Goal: Transaction & Acquisition: Purchase product/service

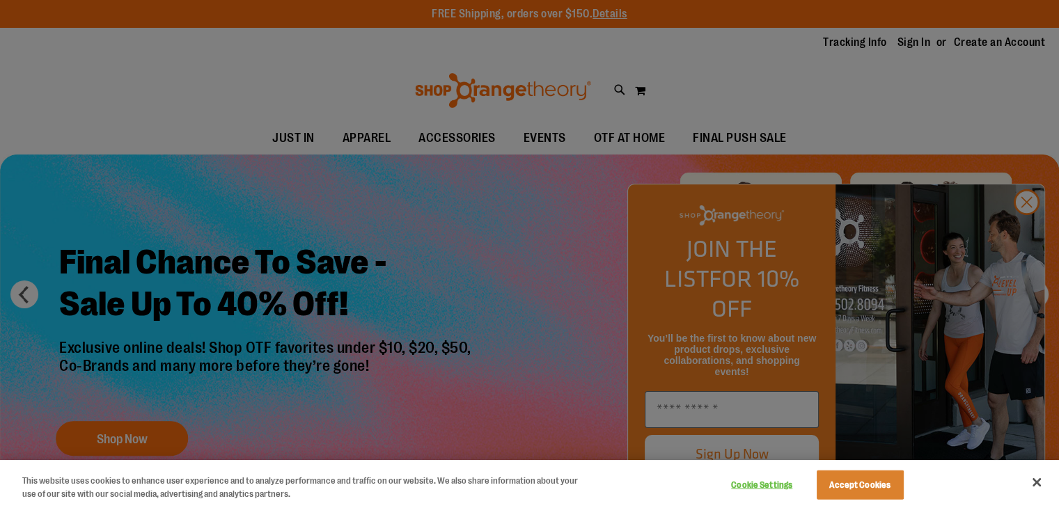
click at [1024, 233] on div at bounding box center [529, 254] width 1059 height 508
click at [1022, 230] on div at bounding box center [529, 254] width 1059 height 508
drag, startPoint x: 1022, startPoint y: 230, endPoint x: 1025, endPoint y: 92, distance: 137.9
click at [1025, 92] on div at bounding box center [529, 254] width 1059 height 508
click at [437, 134] on div at bounding box center [529, 254] width 1059 height 508
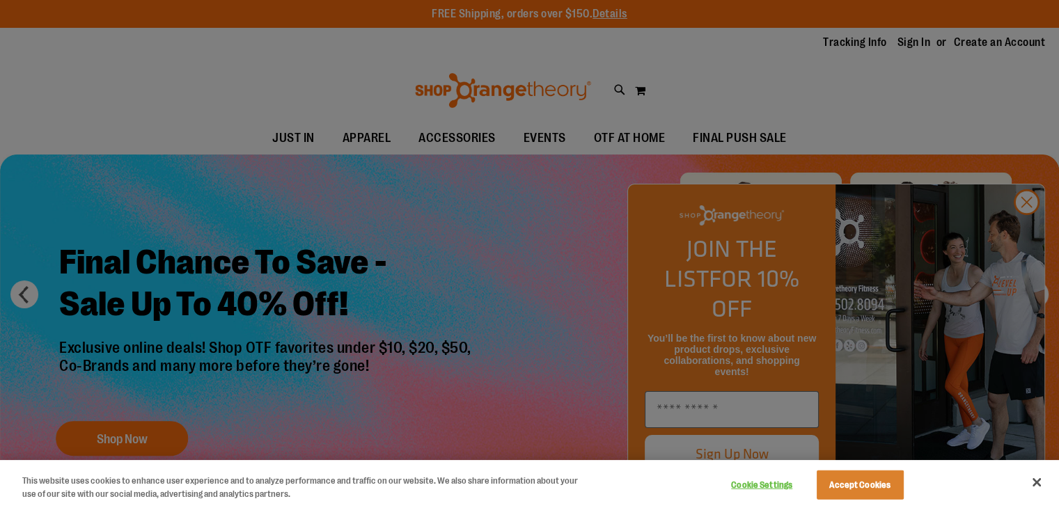
click at [437, 134] on div at bounding box center [529, 254] width 1059 height 508
click at [1025, 231] on div at bounding box center [529, 254] width 1059 height 508
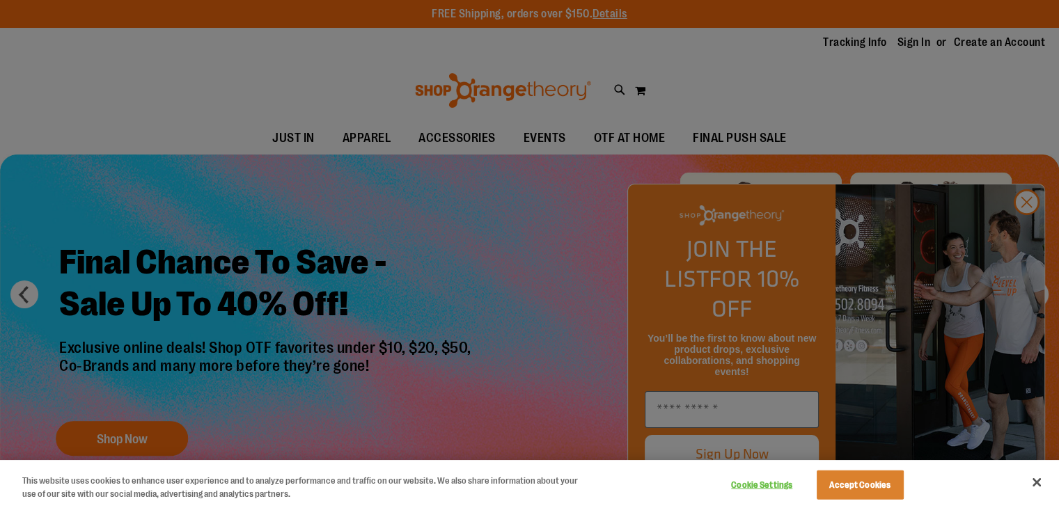
click at [1025, 231] on div at bounding box center [529, 254] width 1059 height 508
drag, startPoint x: 1014, startPoint y: 221, endPoint x: 1043, endPoint y: 172, distance: 56.5
click at [1043, 172] on div at bounding box center [529, 254] width 1059 height 508
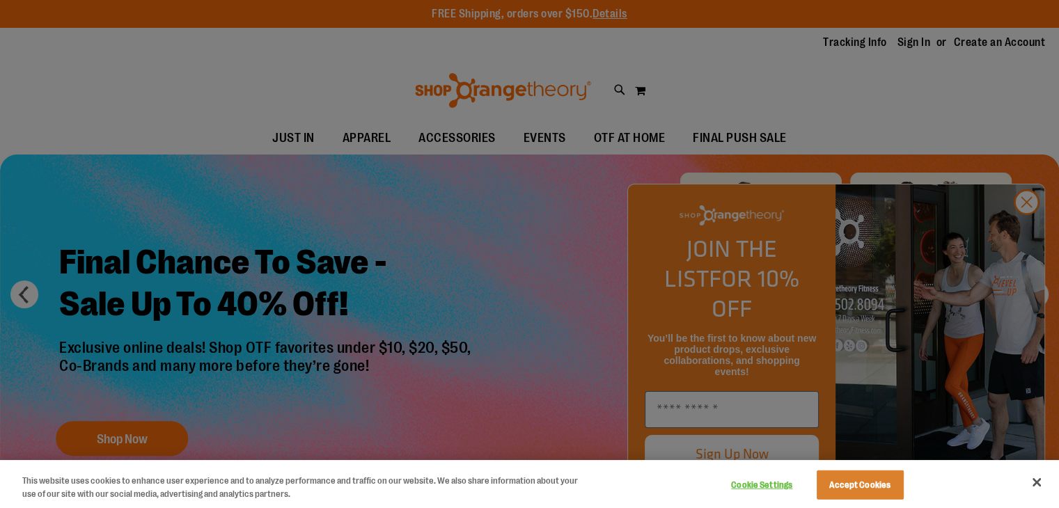
click at [1034, 234] on div at bounding box center [529, 254] width 1059 height 508
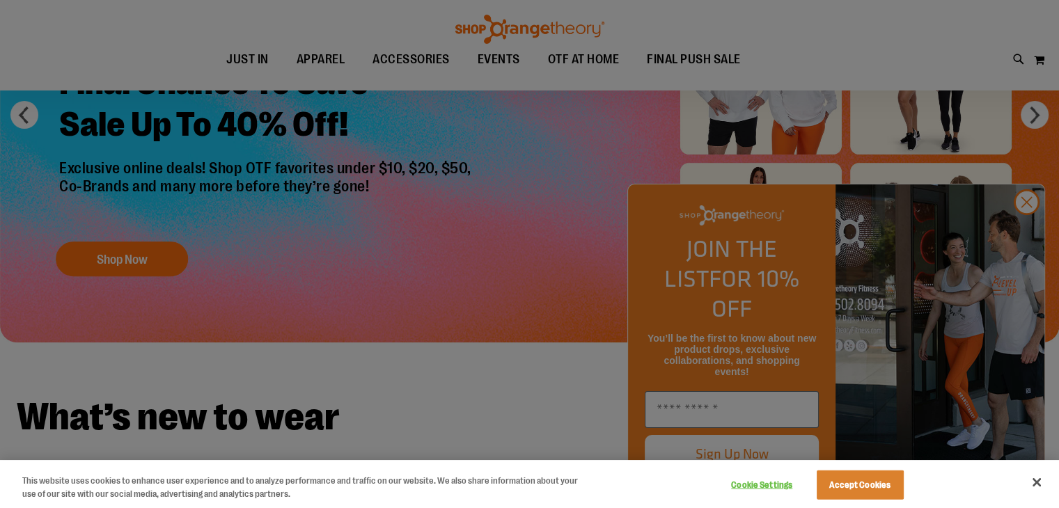
scroll to position [178, 0]
click at [1032, 480] on button "Close" at bounding box center [1036, 482] width 31 height 31
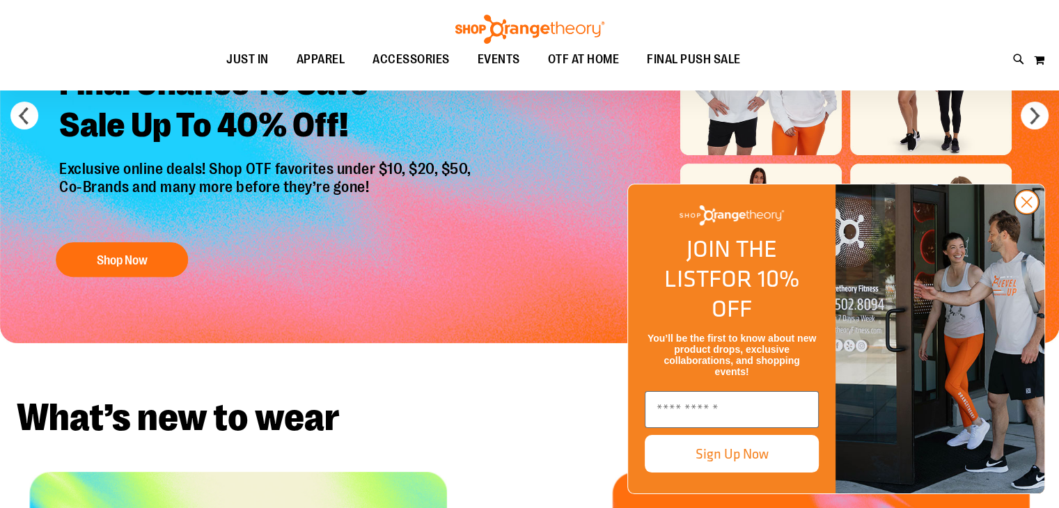
click at [1026, 214] on circle "Close dialog" at bounding box center [1026, 202] width 23 height 23
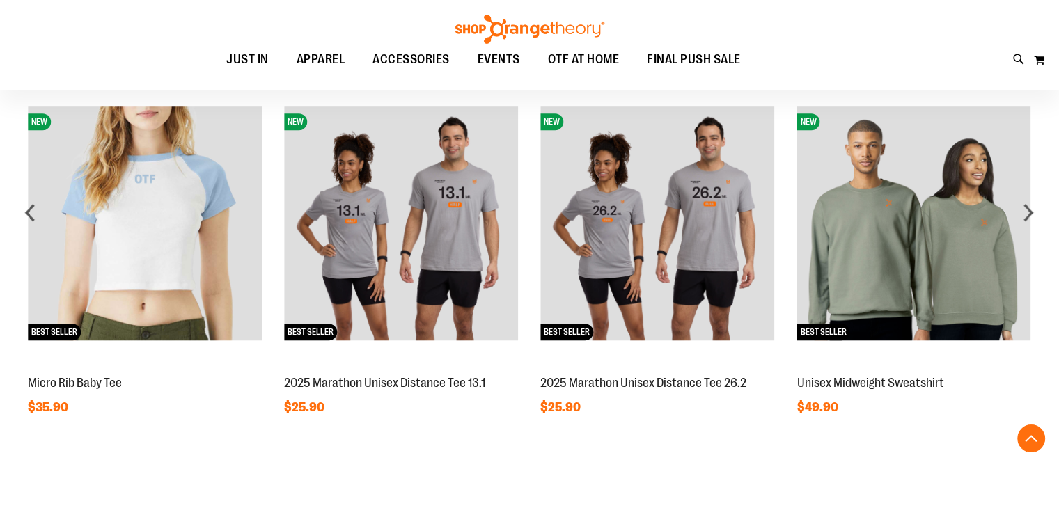
scroll to position [1145, 0]
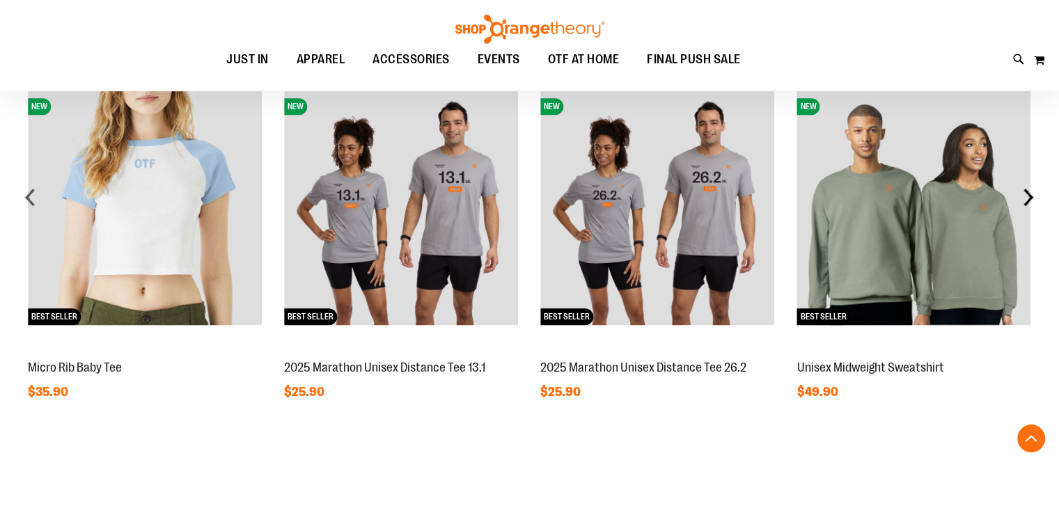
click at [1030, 201] on div "next" at bounding box center [1028, 197] width 28 height 28
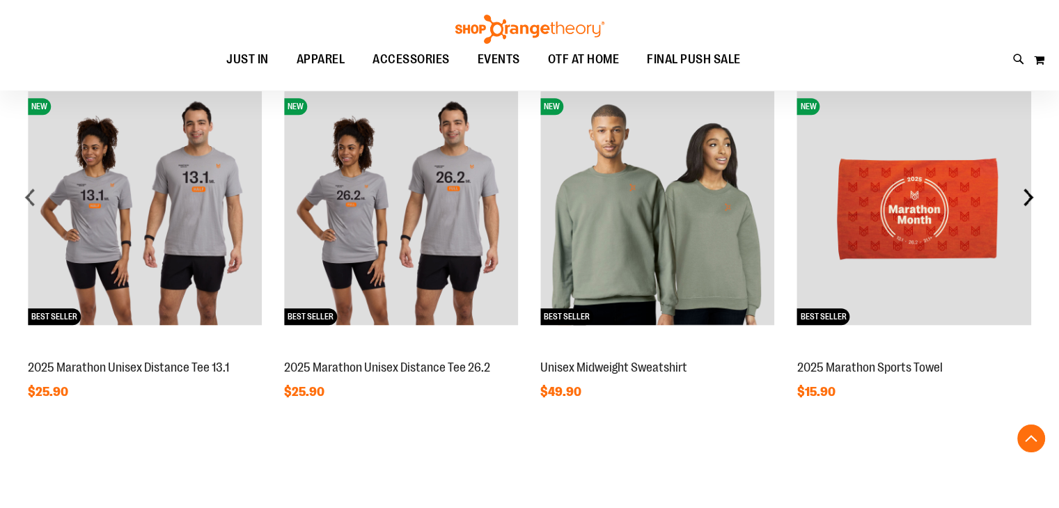
click at [1030, 201] on div "next" at bounding box center [1028, 197] width 28 height 28
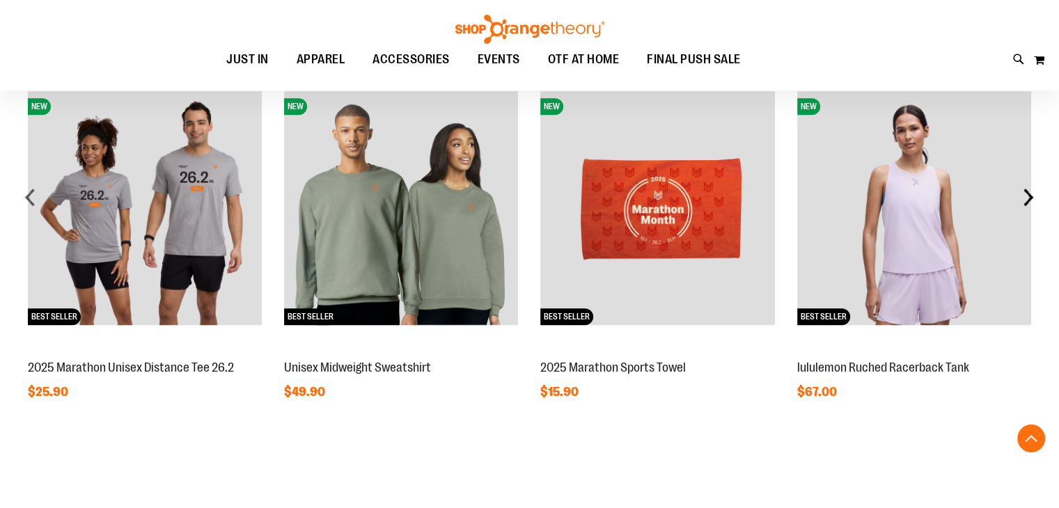
click at [1030, 201] on div "next" at bounding box center [1028, 197] width 28 height 28
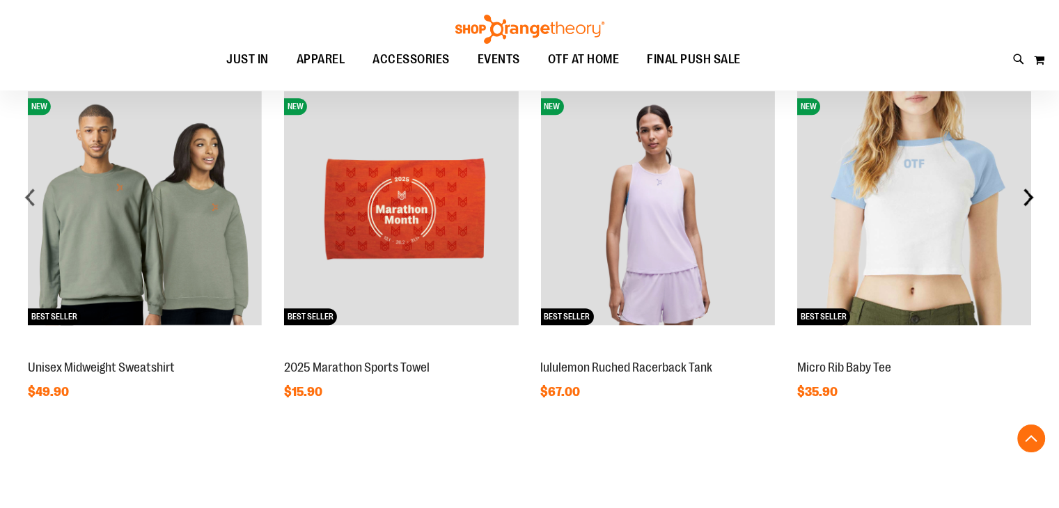
click at [1030, 201] on div "next" at bounding box center [1028, 197] width 28 height 28
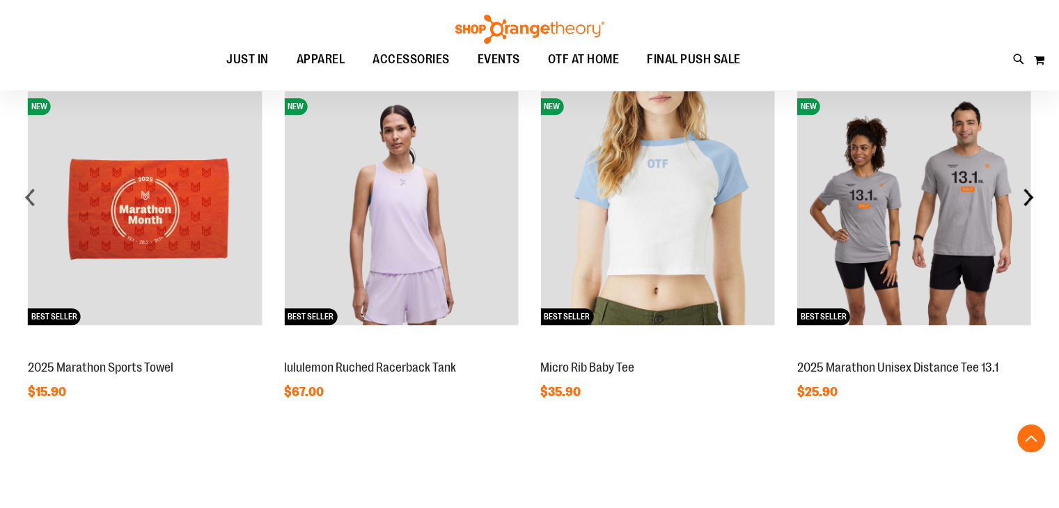
click at [1030, 201] on div "next" at bounding box center [1028, 197] width 28 height 28
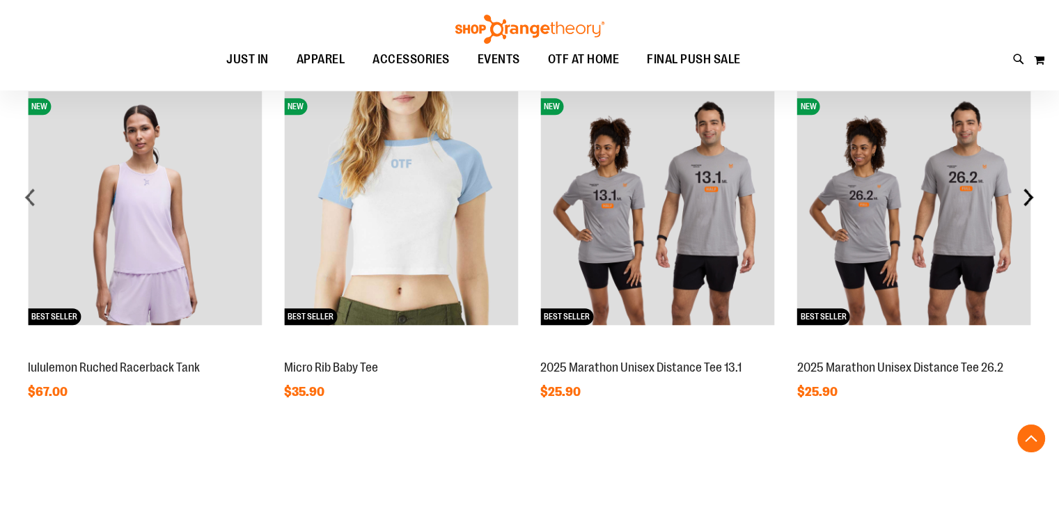
click at [1030, 201] on div "next" at bounding box center [1028, 197] width 28 height 28
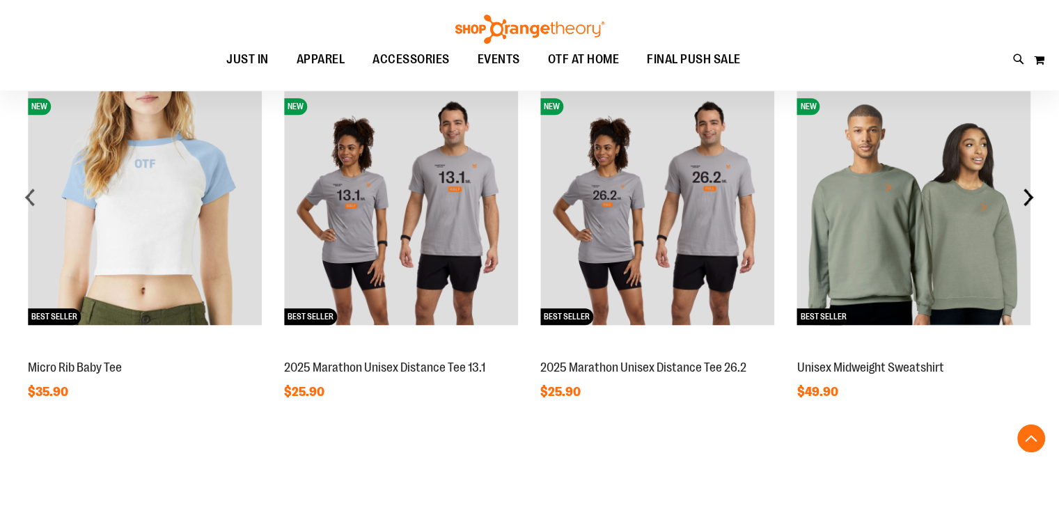
click at [1030, 201] on div "next" at bounding box center [1028, 197] width 28 height 28
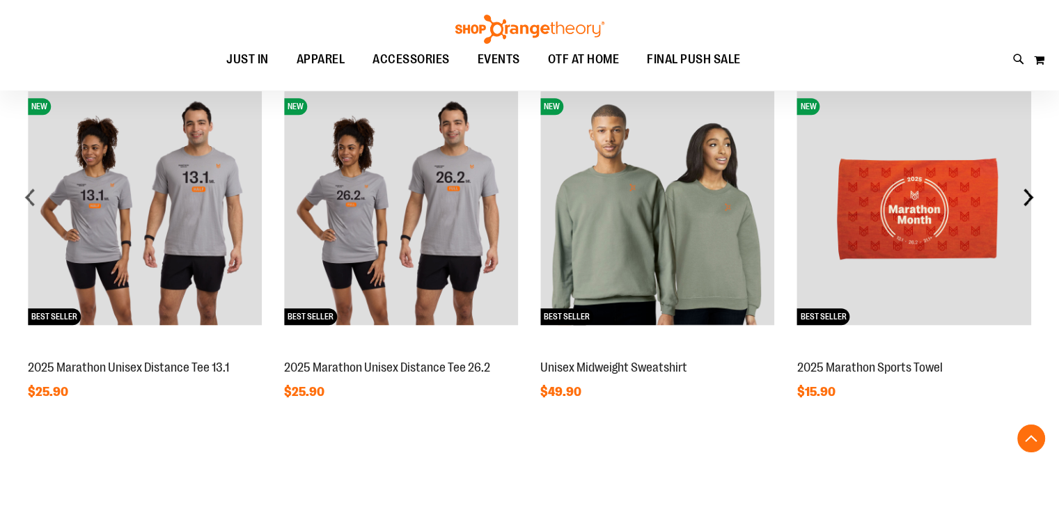
click at [1030, 201] on div "next" at bounding box center [1028, 197] width 28 height 28
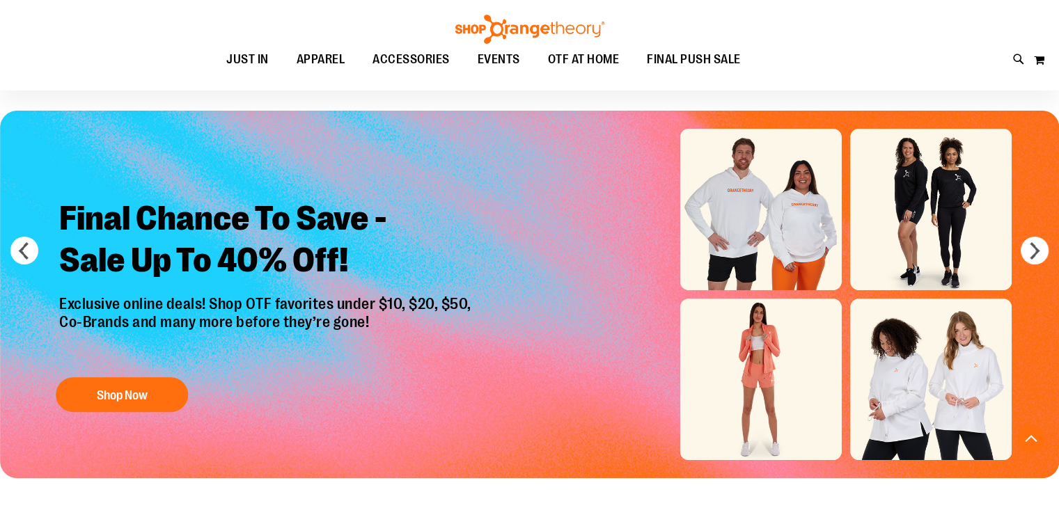
scroll to position [0, 0]
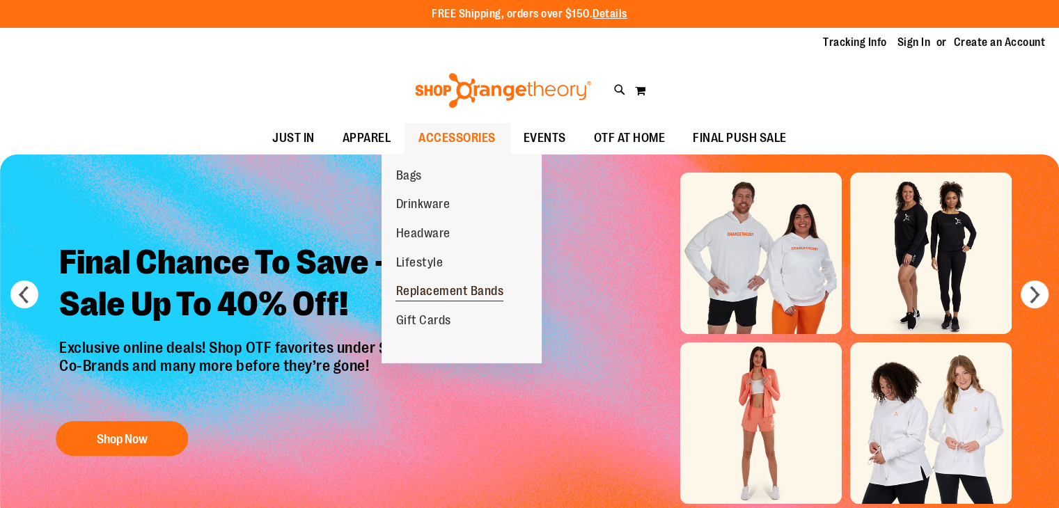
click at [462, 284] on span "Replacement Bands" at bounding box center [449, 292] width 108 height 17
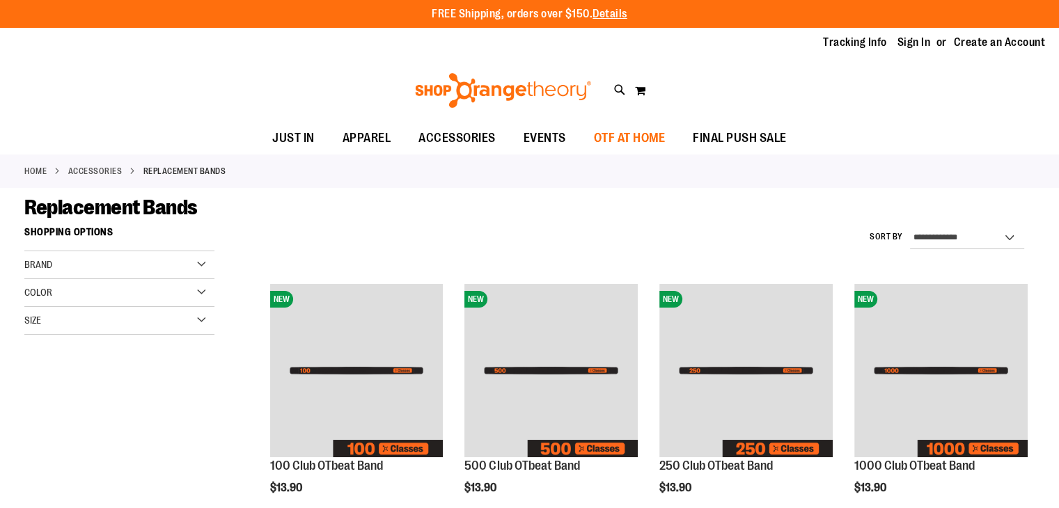
click at [643, 138] on span "OTF AT HOME" at bounding box center [630, 138] width 72 height 31
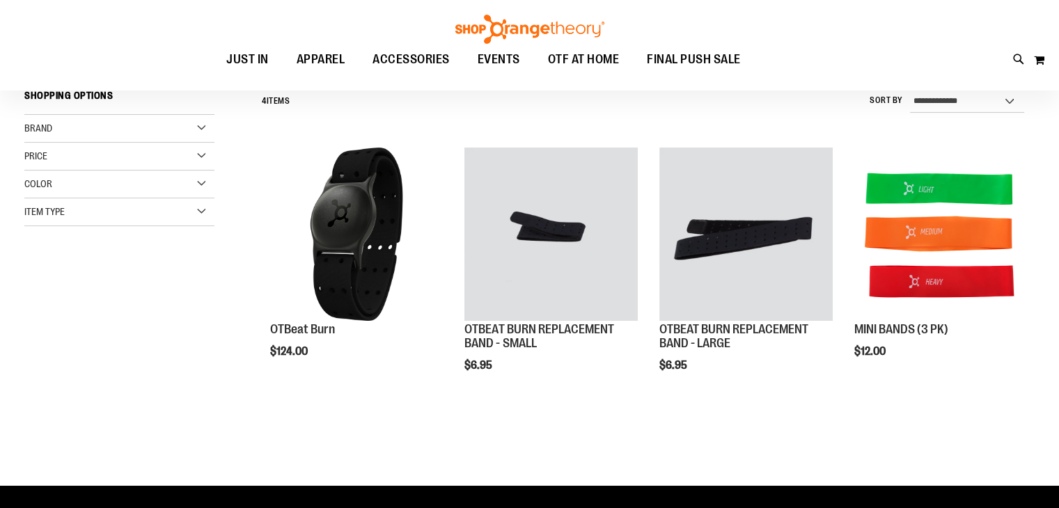
scroll to position [84, 0]
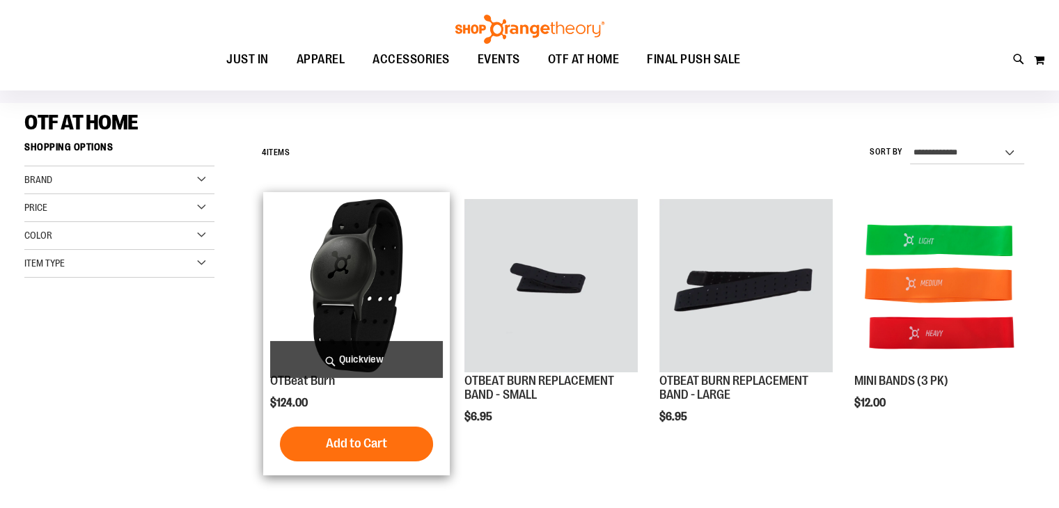
click at [349, 226] on img "product" at bounding box center [356, 285] width 173 height 173
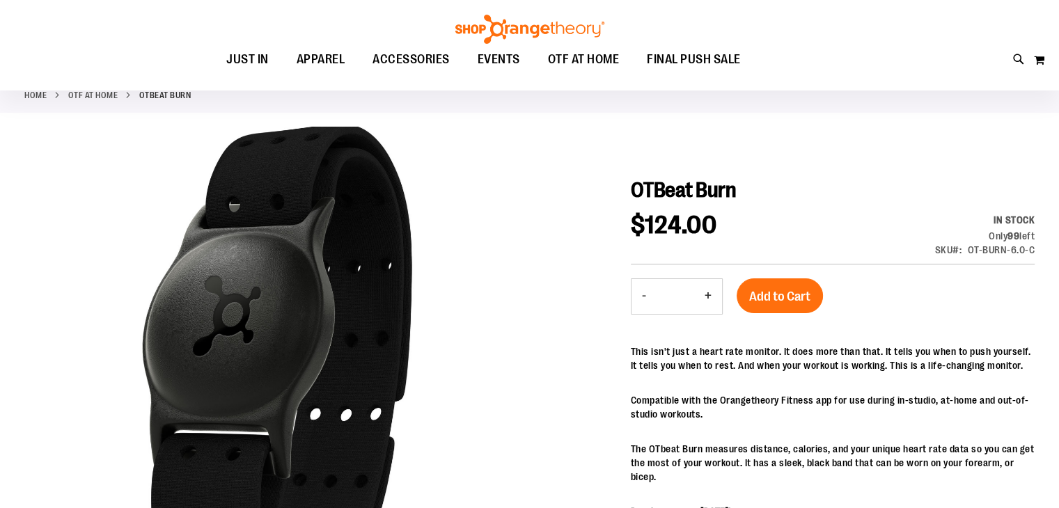
scroll to position [47, 0]
